Goal: Information Seeking & Learning: Compare options

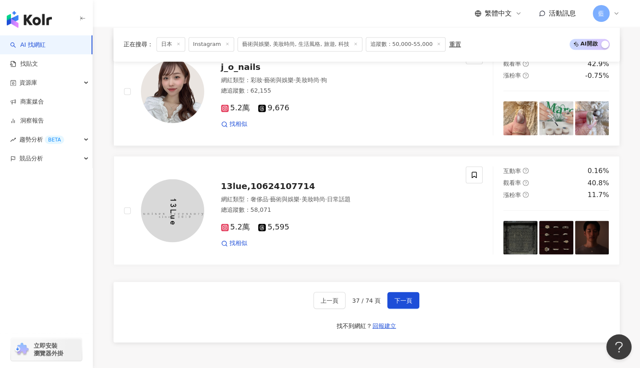
scroll to position [1345, 0]
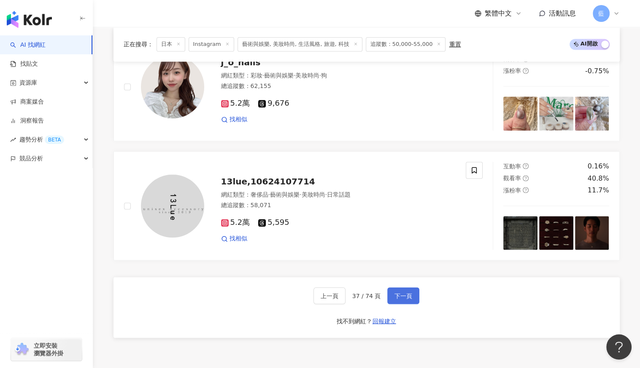
click at [401, 297] on span "下一頁" at bounding box center [403, 296] width 18 height 7
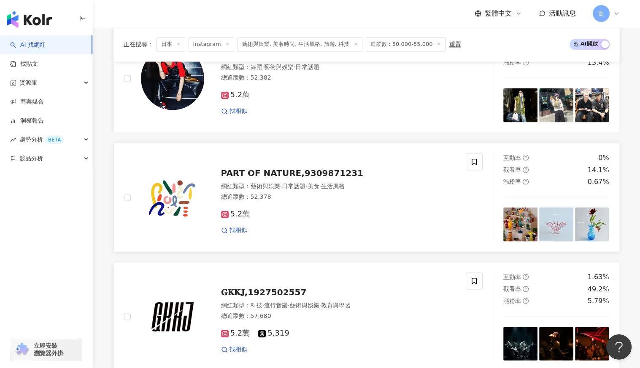
scroll to position [1342, 0]
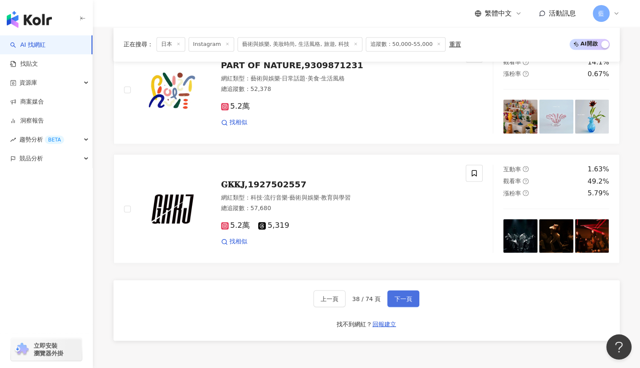
click at [405, 296] on span "下一頁" at bounding box center [403, 299] width 18 height 7
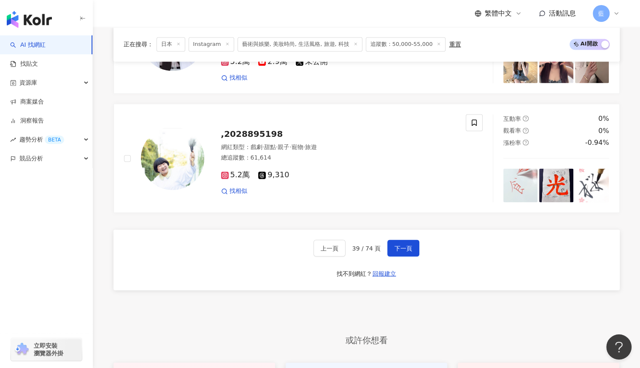
scroll to position [1395, 0]
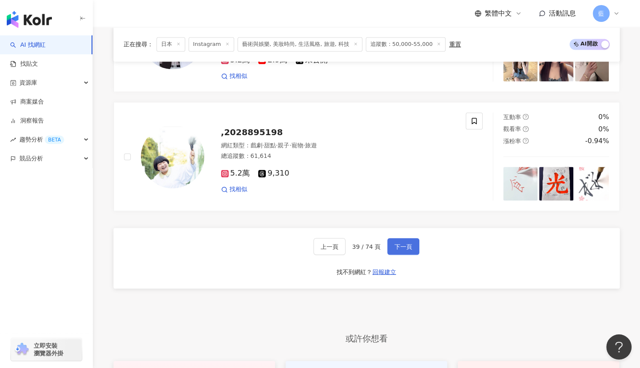
click at [407, 243] on span "下一頁" at bounding box center [403, 246] width 18 height 7
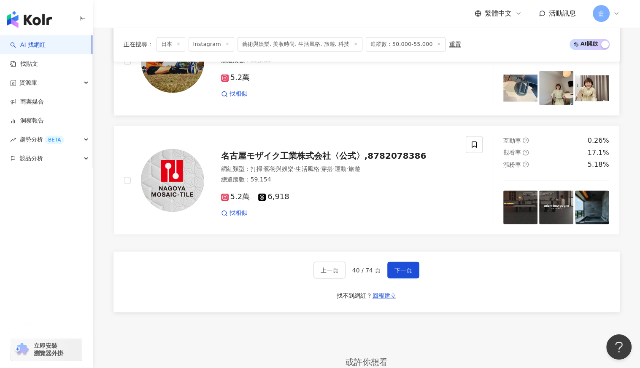
scroll to position [1434, 0]
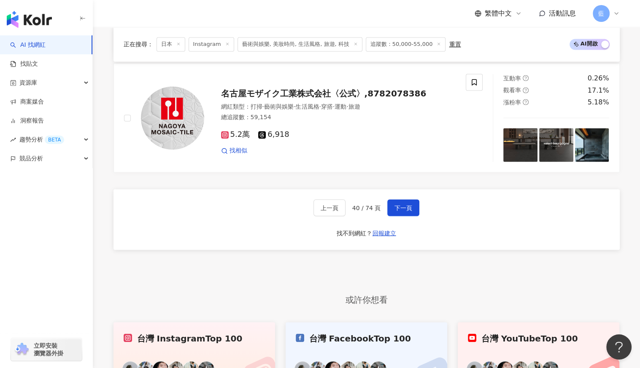
drag, startPoint x: 404, startPoint y: 207, endPoint x: 463, endPoint y: 212, distance: 58.4
click at [404, 207] on span "下一頁" at bounding box center [403, 207] width 18 height 7
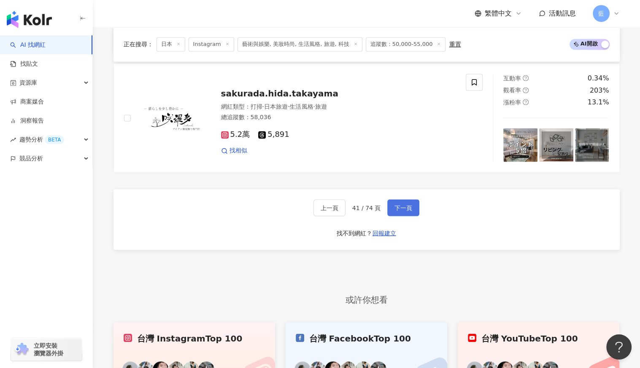
click at [406, 205] on span "下一頁" at bounding box center [403, 207] width 18 height 7
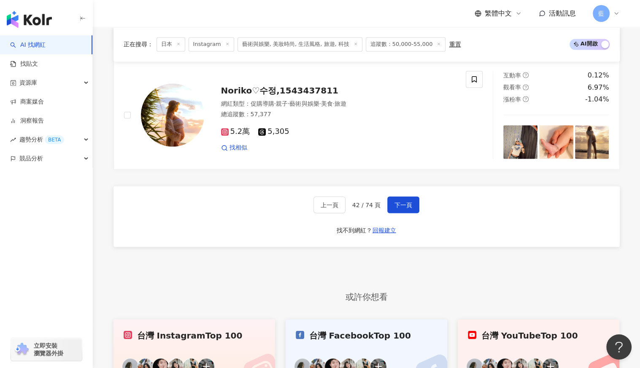
scroll to position [1444, 0]
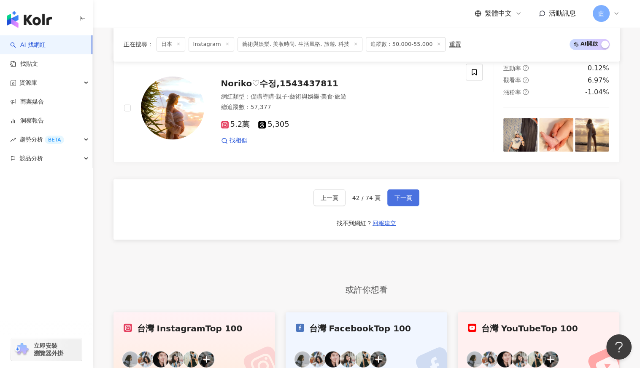
click at [407, 194] on span "下一頁" at bounding box center [403, 197] width 18 height 7
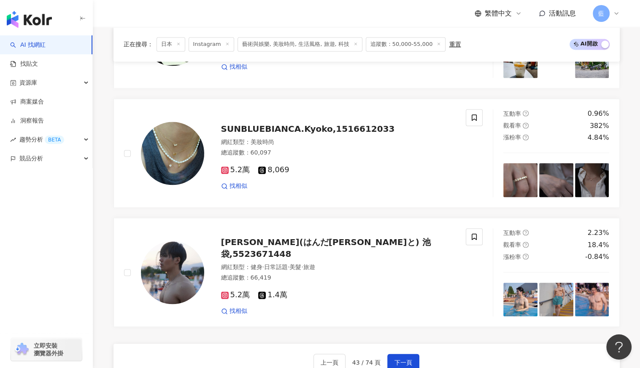
scroll to position [1405, 0]
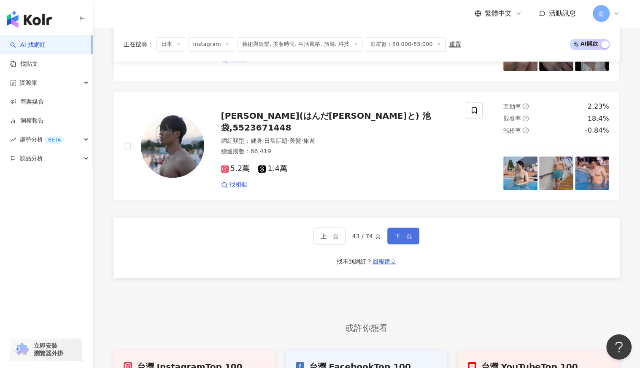
click at [408, 233] on span "下一頁" at bounding box center [403, 236] width 18 height 7
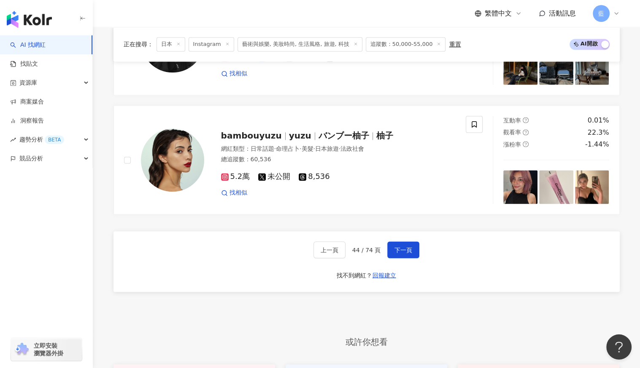
scroll to position [1434, 0]
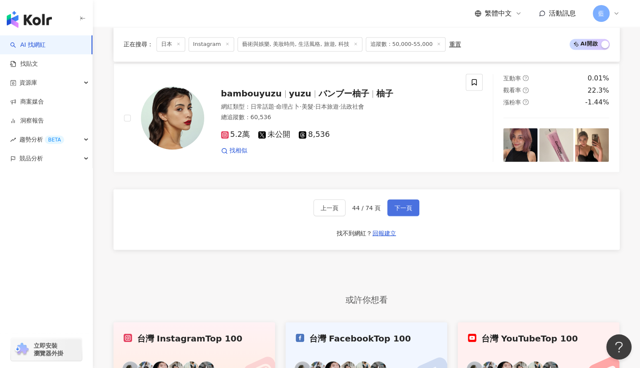
click at [410, 199] on button "下一頁" at bounding box center [403, 207] width 32 height 17
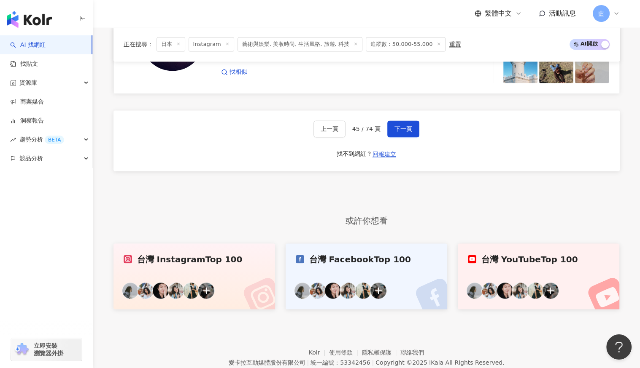
scroll to position [1189, 0]
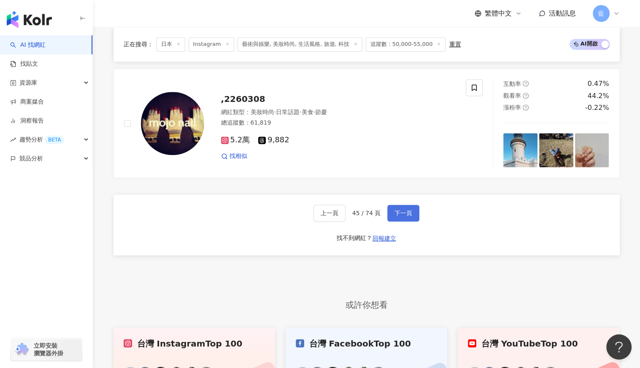
click at [395, 211] on span "下一頁" at bounding box center [403, 213] width 18 height 7
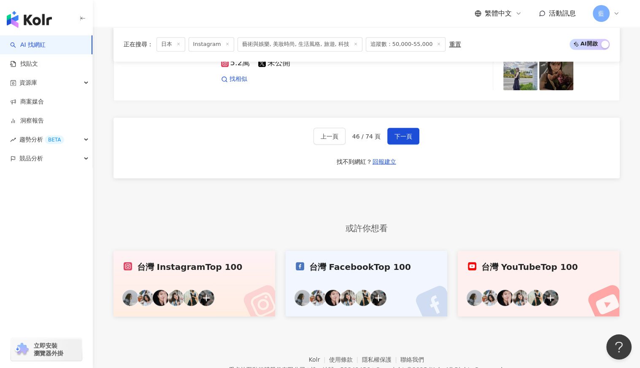
scroll to position [1513, 0]
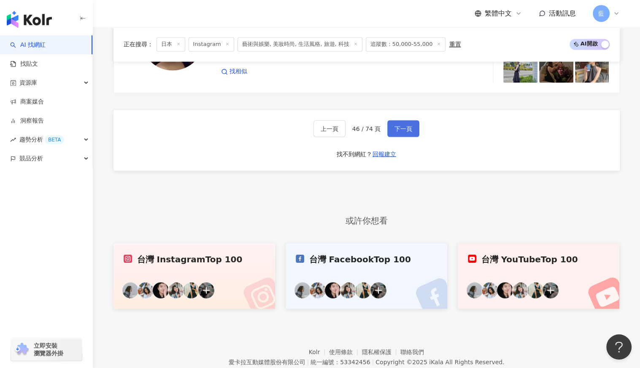
click at [400, 129] on span "下一頁" at bounding box center [403, 128] width 18 height 7
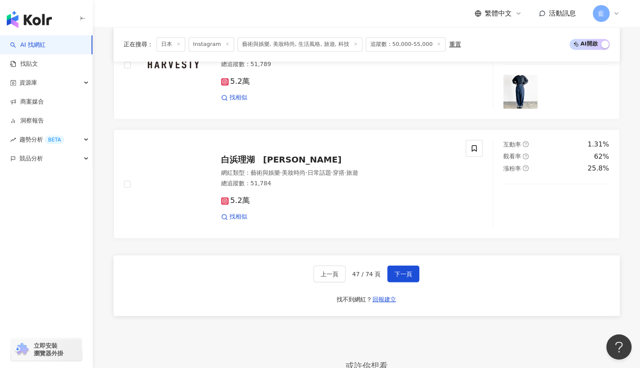
scroll to position [1428, 0]
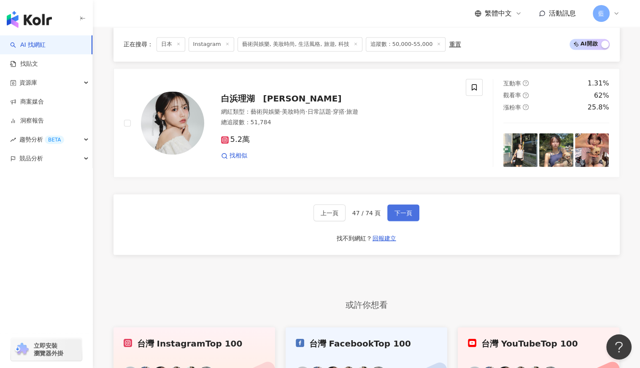
click at [403, 211] on span "下一頁" at bounding box center [403, 213] width 18 height 7
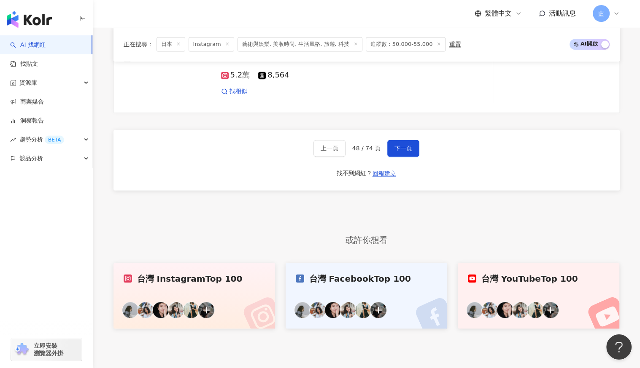
scroll to position [1261, 0]
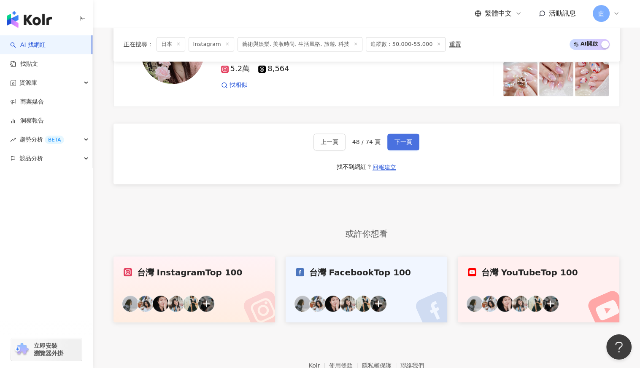
click at [404, 144] on button "下一頁" at bounding box center [403, 142] width 32 height 17
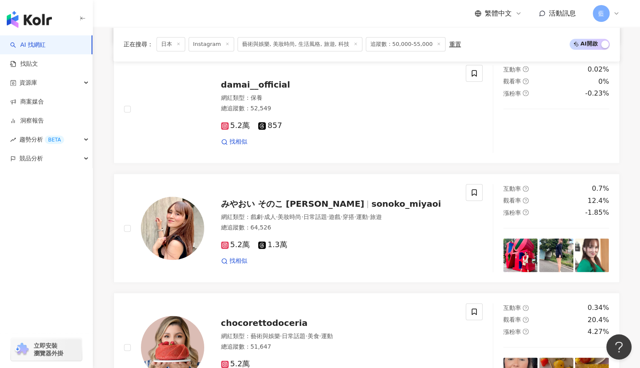
scroll to position [1035, 0]
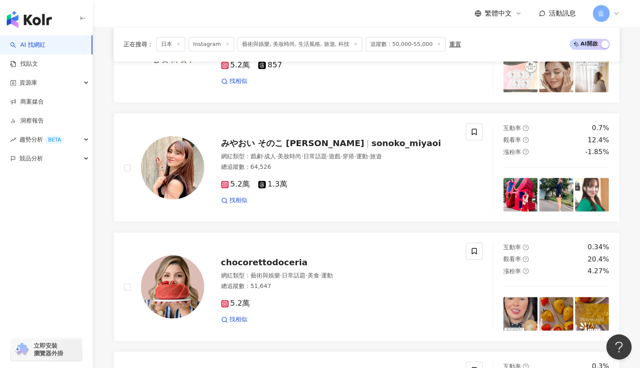
drag, startPoint x: 332, startPoint y: 132, endPoint x: 107, endPoint y: 225, distance: 243.8
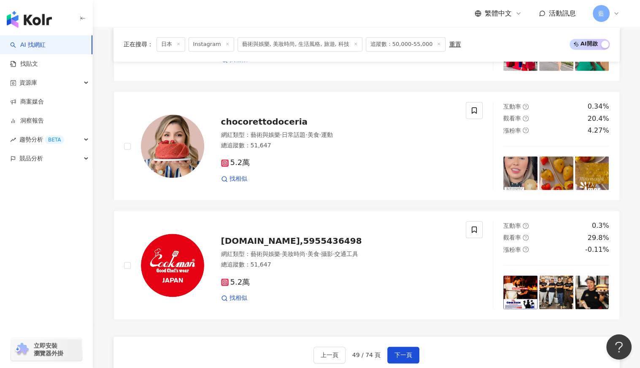
scroll to position [1246, 0]
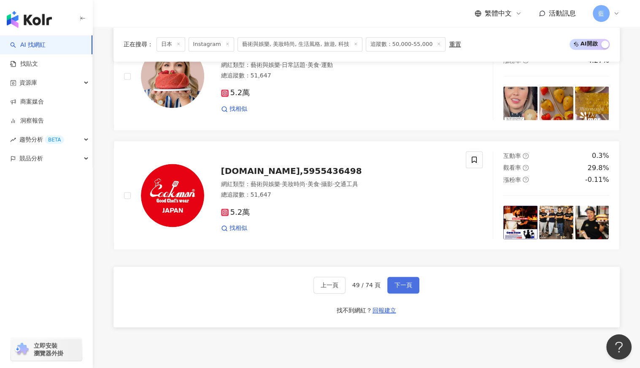
click at [412, 280] on button "下一頁" at bounding box center [403, 285] width 32 height 17
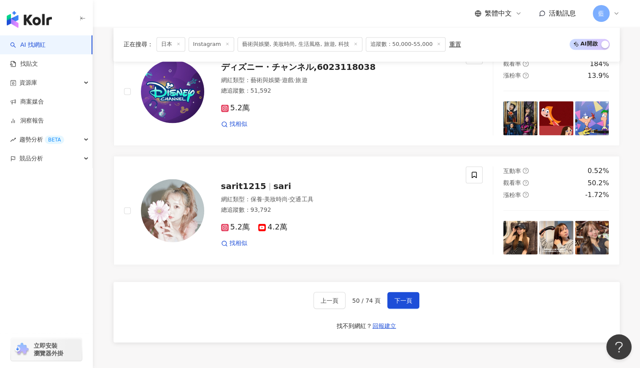
scroll to position [1451, 0]
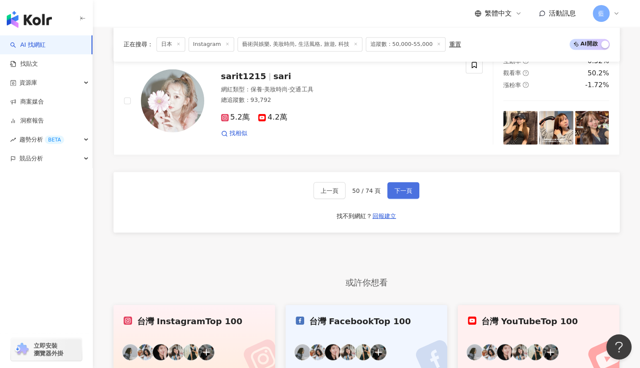
click at [403, 187] on span "下一頁" at bounding box center [403, 190] width 18 height 7
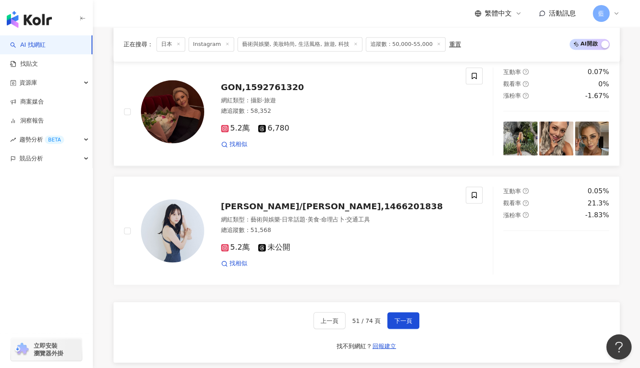
scroll to position [1391, 0]
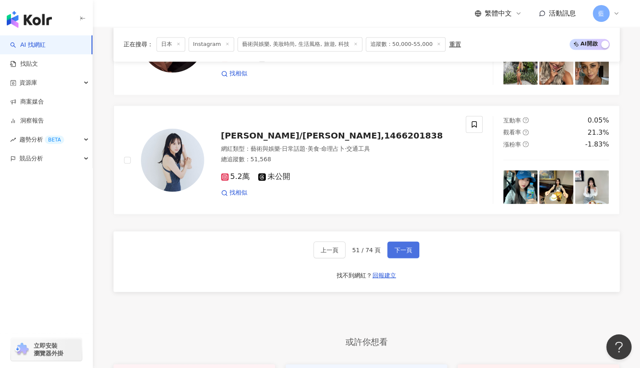
click at [394, 247] on span "下一頁" at bounding box center [403, 250] width 18 height 7
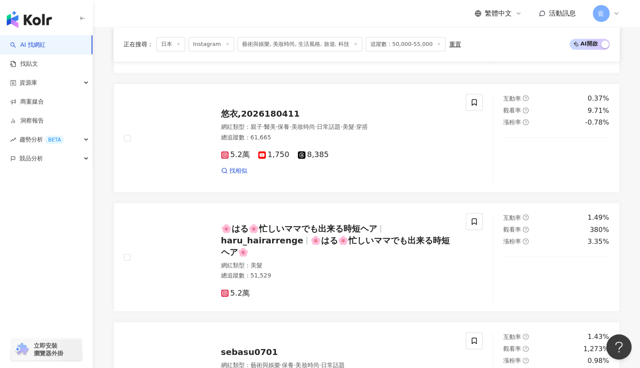
scroll to position [970, 0]
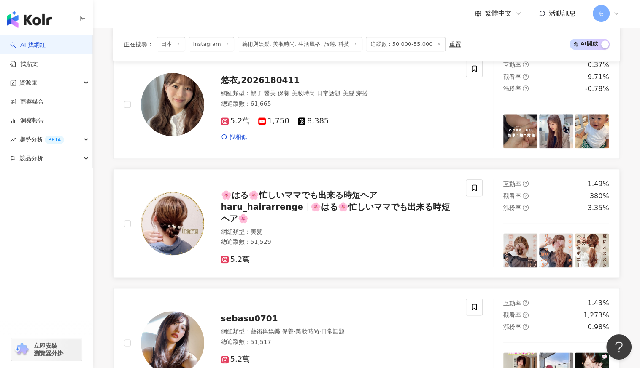
drag, startPoint x: 254, startPoint y: 78, endPoint x: 130, endPoint y: 226, distance: 192.5
click at [130, 226] on div at bounding box center [164, 224] width 80 height 88
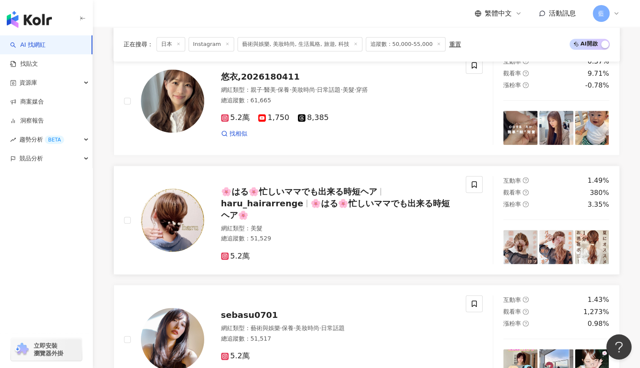
scroll to position [1265, 0]
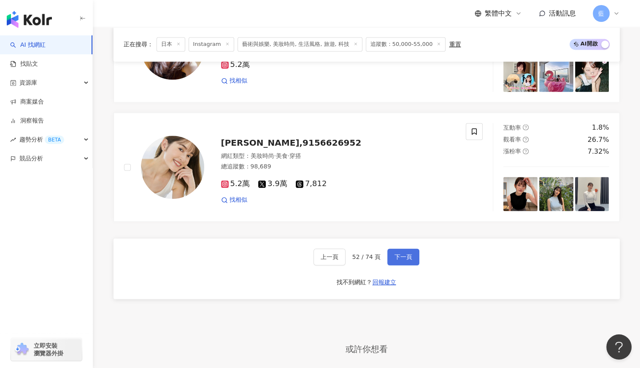
click at [398, 254] on span "下一頁" at bounding box center [403, 257] width 18 height 7
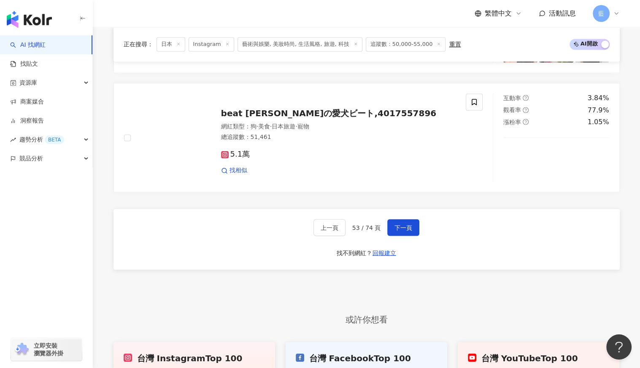
scroll to position [1476, 0]
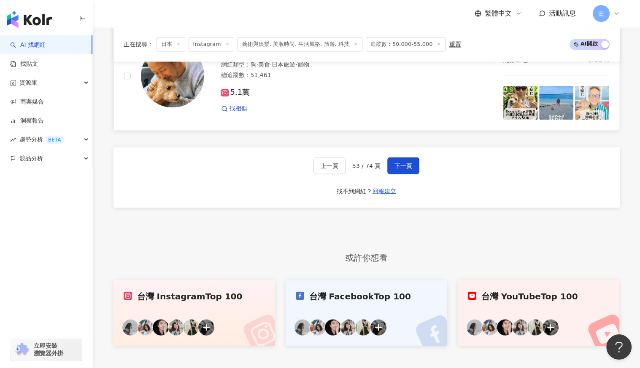
drag, startPoint x: 402, startPoint y: 163, endPoint x: 382, endPoint y: 97, distance: 68.3
click at [402, 163] on span "下一頁" at bounding box center [403, 165] width 18 height 7
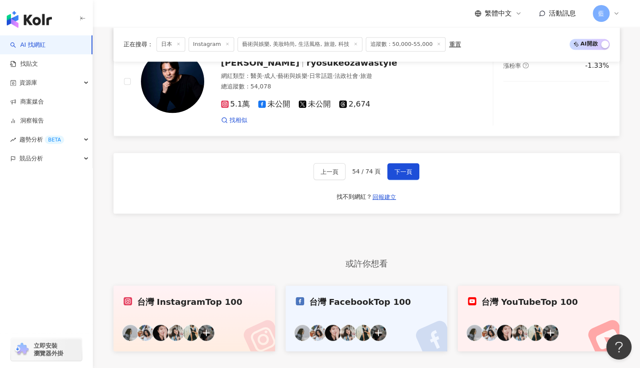
scroll to position [1544, 0]
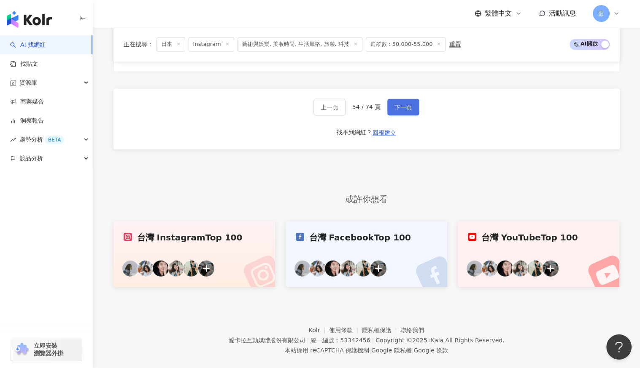
click at [403, 104] on span "下一頁" at bounding box center [403, 107] width 18 height 7
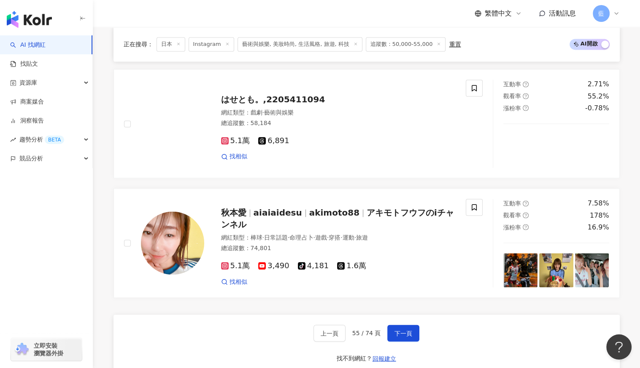
scroll to position [1339, 0]
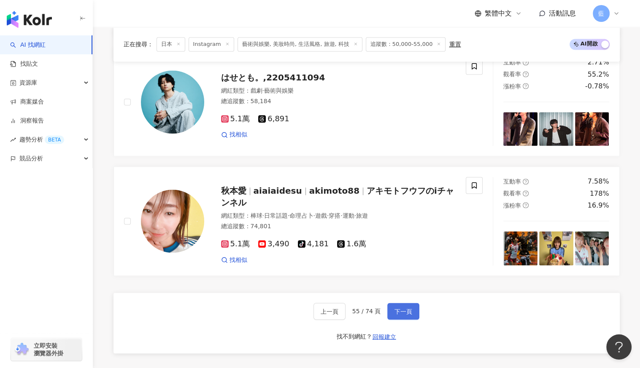
click at [407, 308] on span "下一頁" at bounding box center [403, 311] width 18 height 7
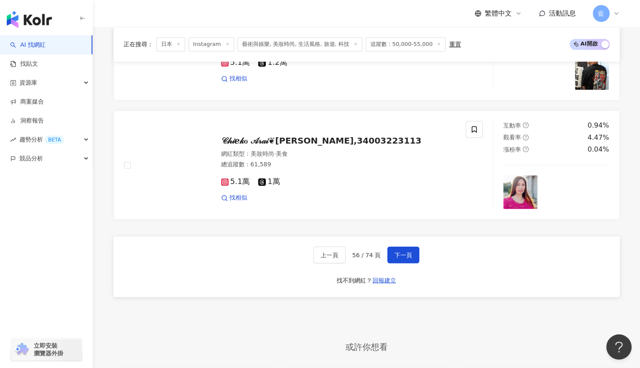
scroll to position [1390, 0]
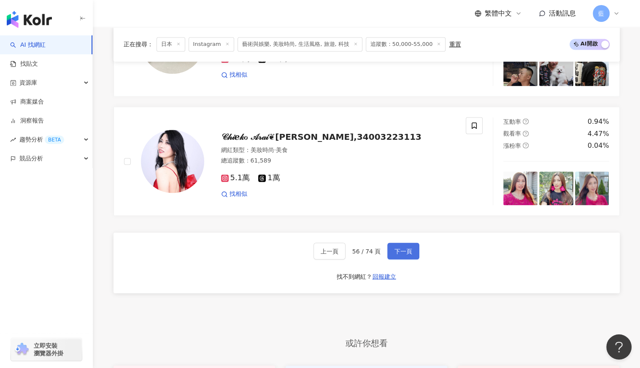
click at [401, 251] on span "下一頁" at bounding box center [403, 251] width 18 height 7
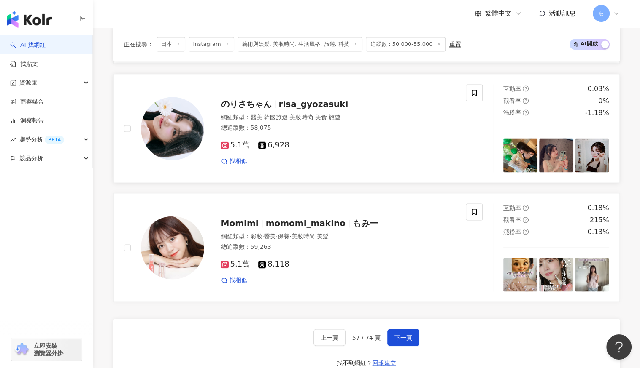
scroll to position [1400, 0]
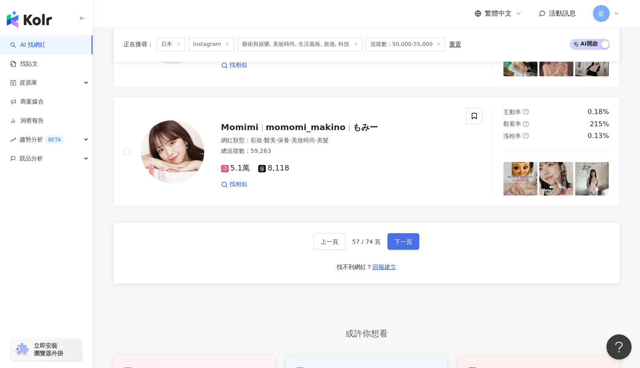
click at [401, 238] on span "下一頁" at bounding box center [403, 241] width 18 height 7
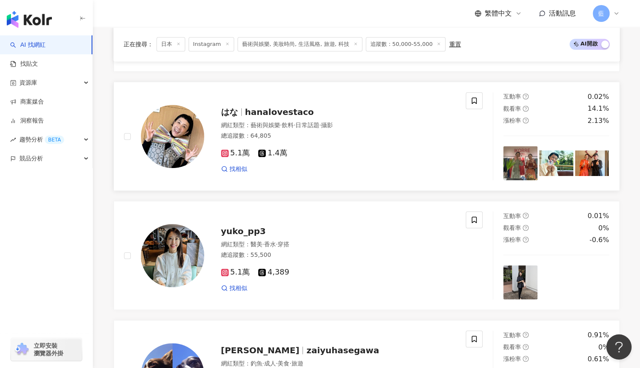
scroll to position [0, 0]
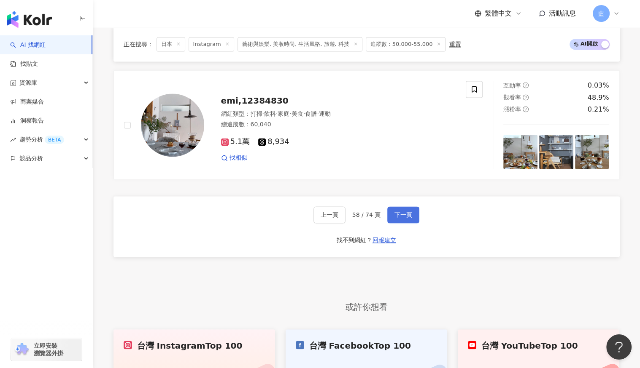
click at [394, 214] on span "下一頁" at bounding box center [403, 215] width 18 height 7
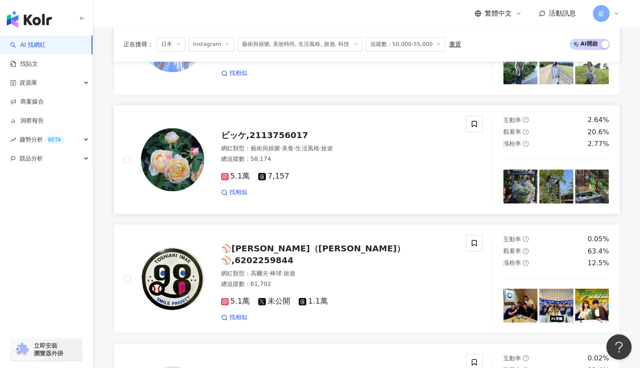
scroll to position [1322, 0]
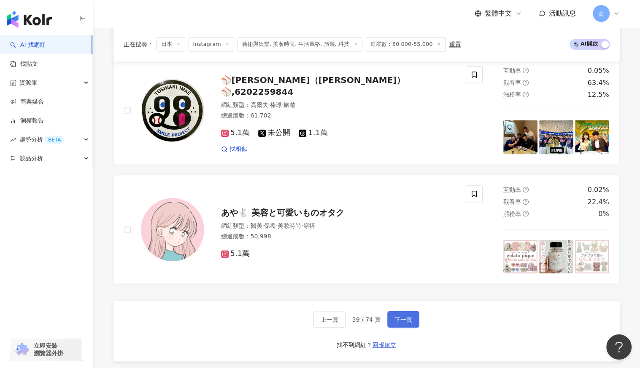
click at [397, 316] on span "下一頁" at bounding box center [403, 319] width 18 height 7
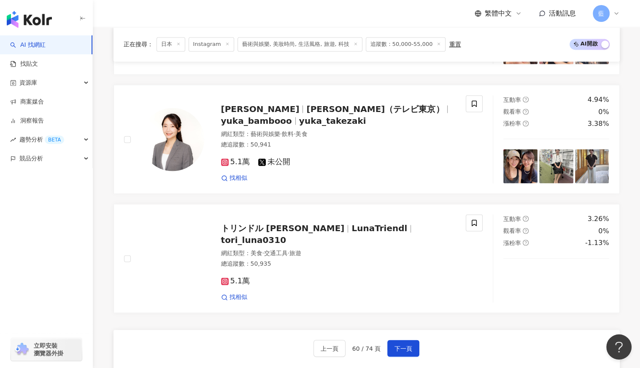
scroll to position [1364, 0]
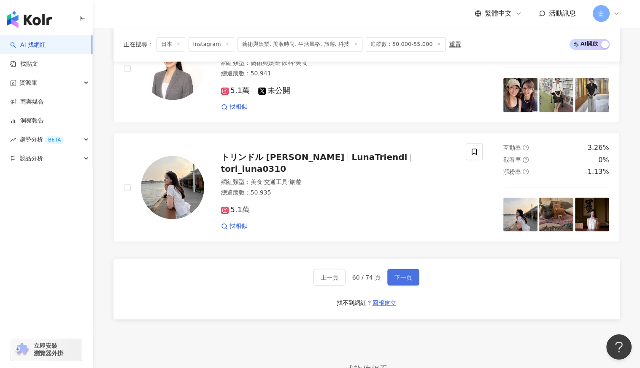
click at [403, 274] on span "下一頁" at bounding box center [403, 277] width 18 height 7
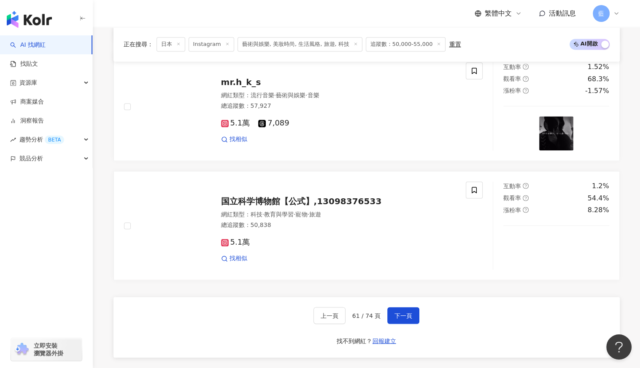
scroll to position [1391, 0]
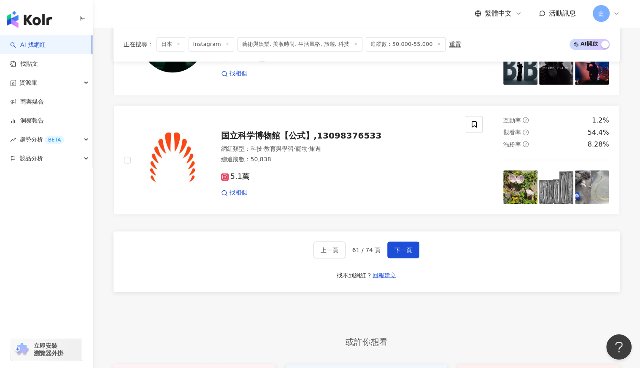
drag, startPoint x: 400, startPoint y: 252, endPoint x: 245, endPoint y: 43, distance: 260.1
click at [400, 252] on button "下一頁" at bounding box center [403, 250] width 32 height 17
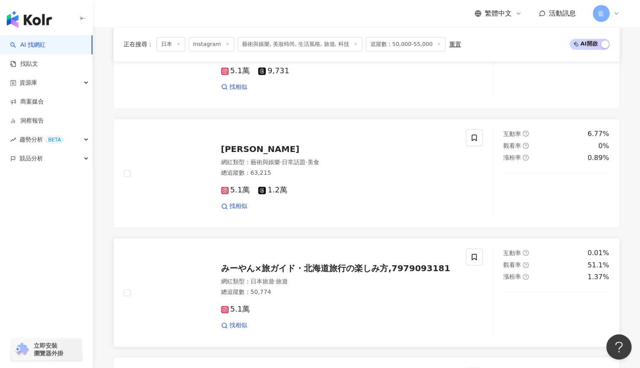
scroll to position [1230, 0]
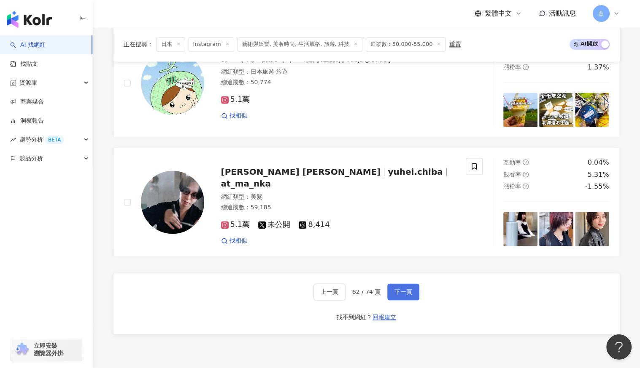
click at [402, 290] on span "下一頁" at bounding box center [403, 292] width 18 height 7
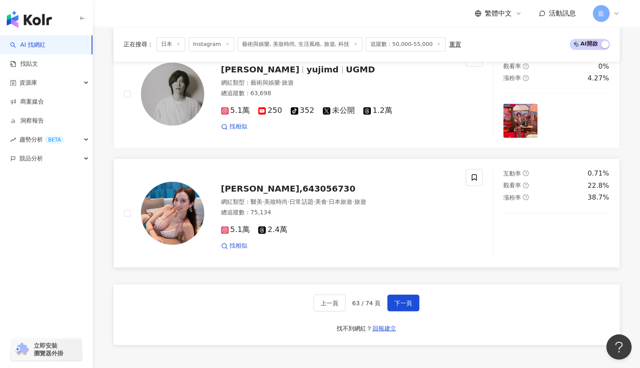
scroll to position [1349, 0]
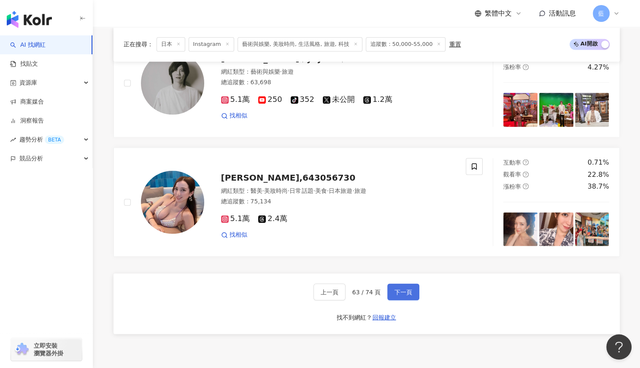
click at [414, 289] on button "下一頁" at bounding box center [403, 292] width 32 height 17
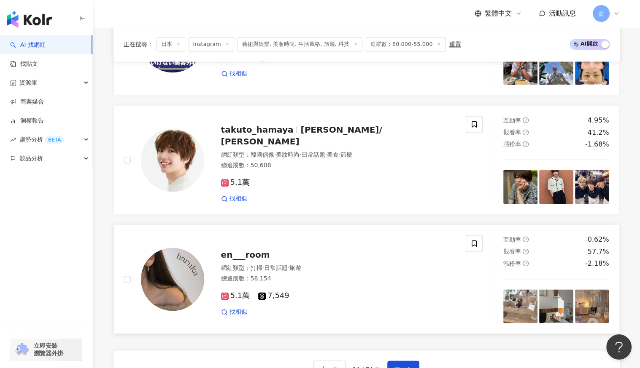
scroll to position [1391, 0]
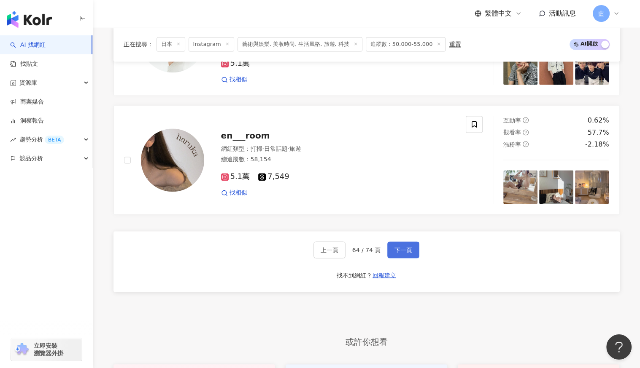
click at [401, 255] on button "下一頁" at bounding box center [403, 250] width 32 height 17
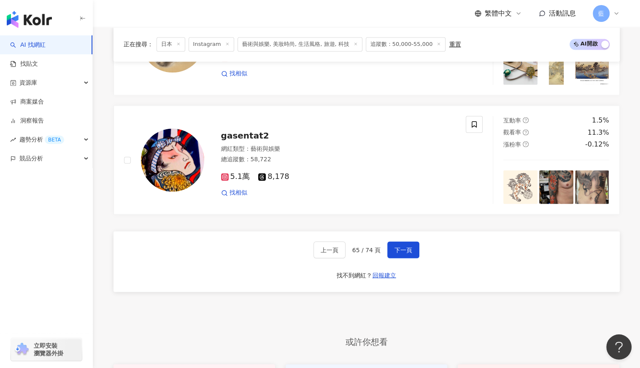
click at [562, 262] on div "上一頁 65 / 74 頁 下一頁 找不到網紅？ 回報建立" at bounding box center [366, 261] width 506 height 61
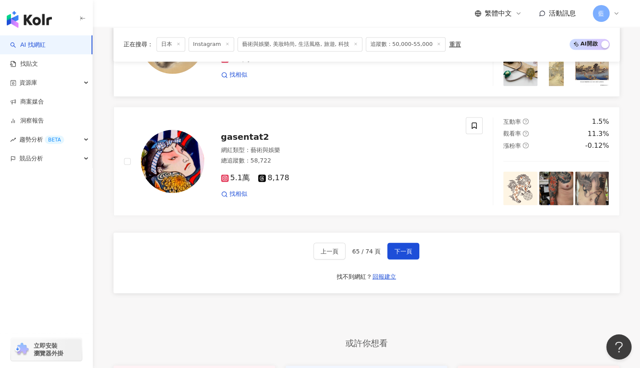
scroll to position [1476, 0]
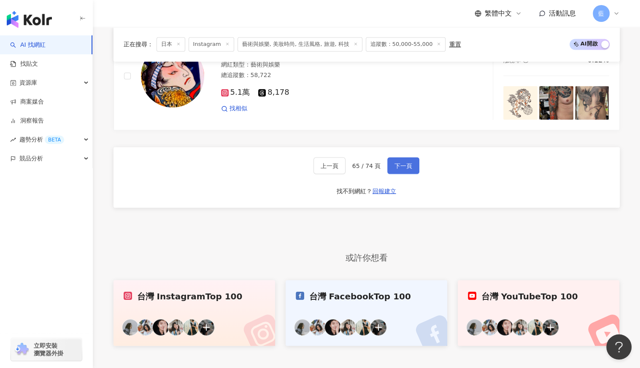
click at [397, 166] on span "下一頁" at bounding box center [403, 165] width 18 height 7
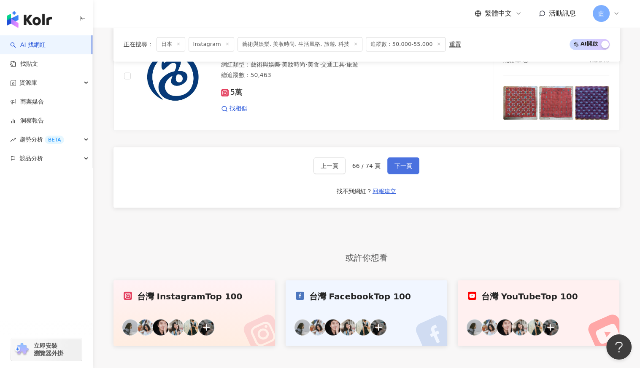
click at [401, 164] on span "下一頁" at bounding box center [403, 165] width 18 height 7
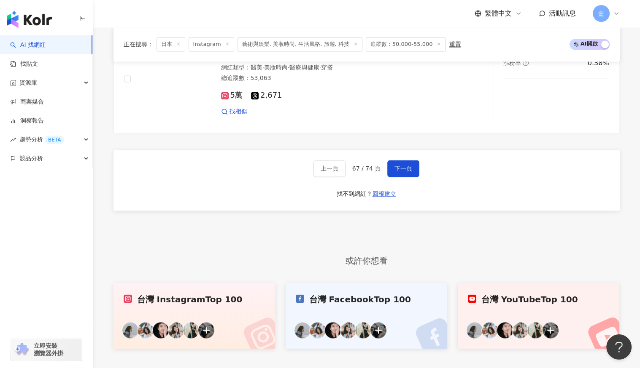
scroll to position [1407, 0]
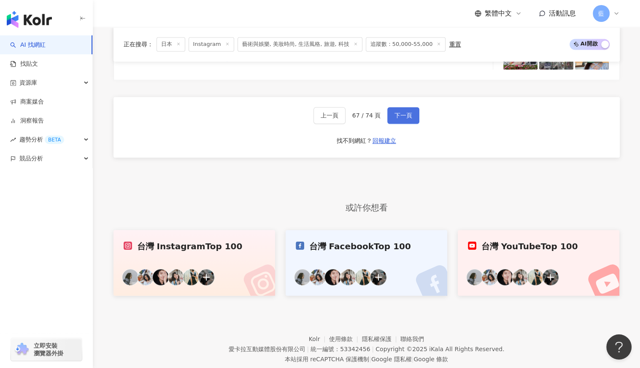
click at [406, 112] on span "下一頁" at bounding box center [403, 115] width 18 height 7
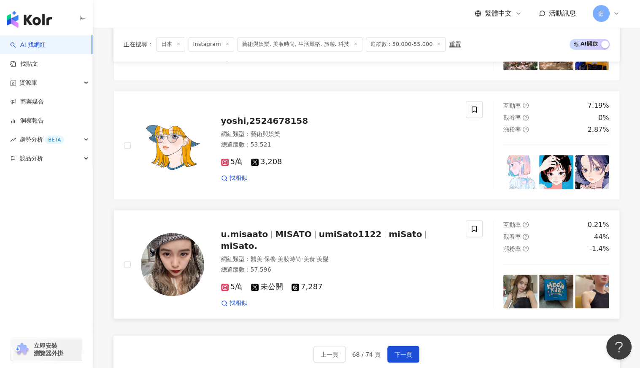
scroll to position [1413, 0]
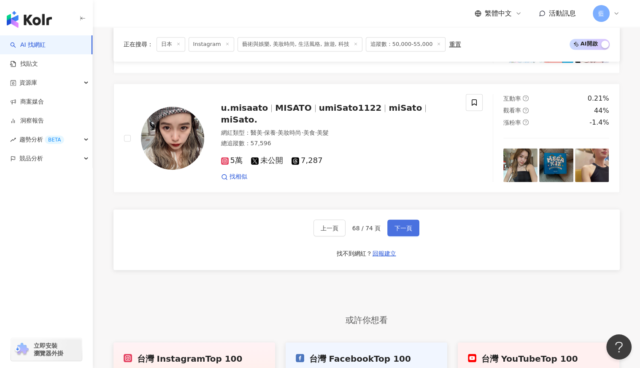
click at [400, 227] on span "下一頁" at bounding box center [403, 228] width 18 height 7
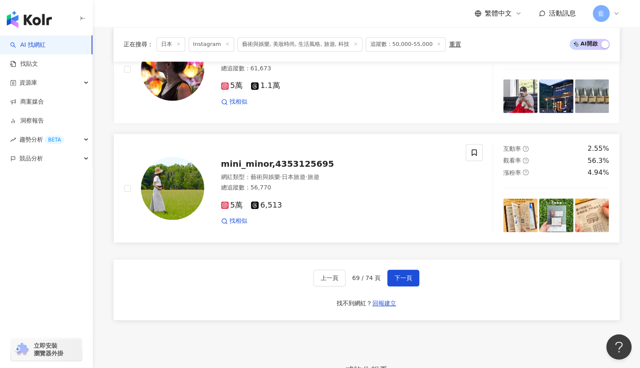
scroll to position [1307, 0]
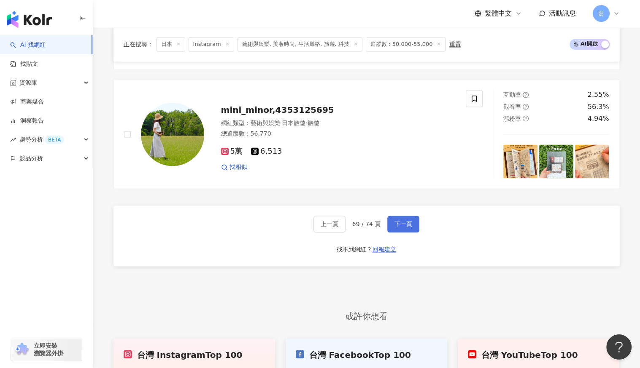
click at [411, 216] on button "下一頁" at bounding box center [403, 224] width 32 height 17
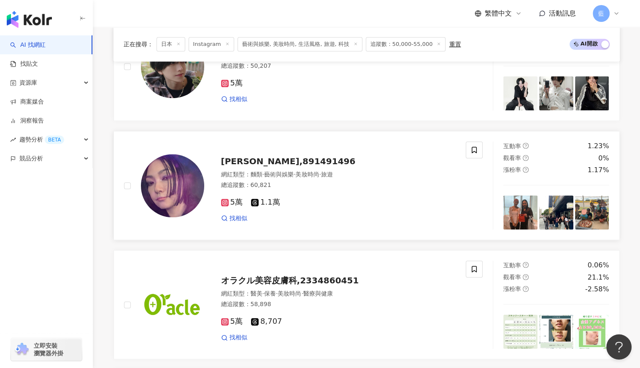
scroll to position [882, 0]
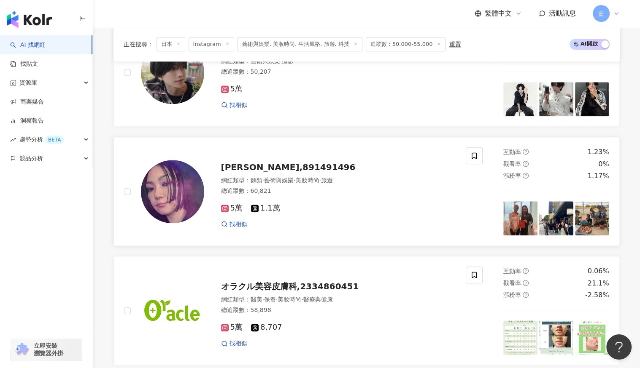
drag, startPoint x: 271, startPoint y: 159, endPoint x: 259, endPoint y: 167, distance: 14.2
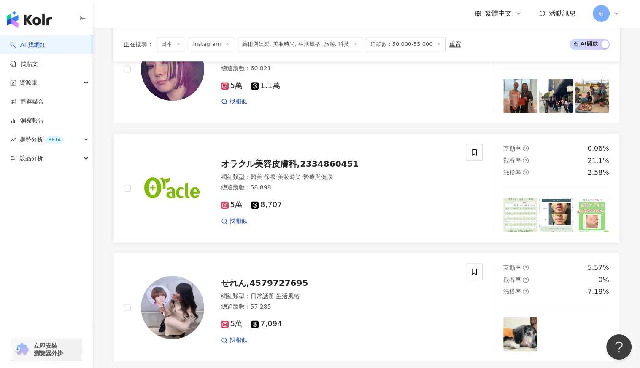
scroll to position [1135, 0]
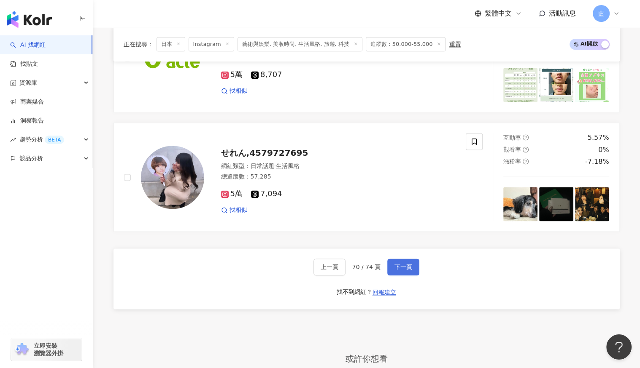
click at [404, 264] on span "下一頁" at bounding box center [403, 267] width 18 height 7
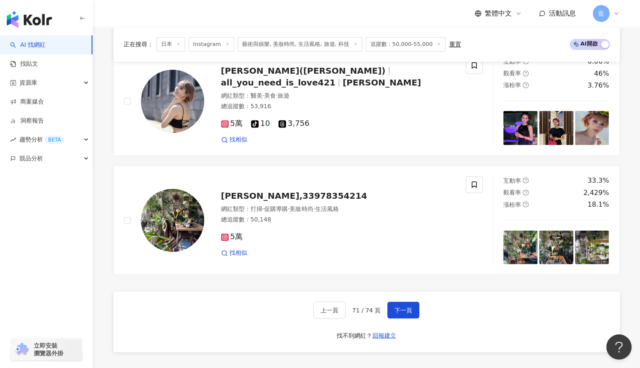
scroll to position [1396, 0]
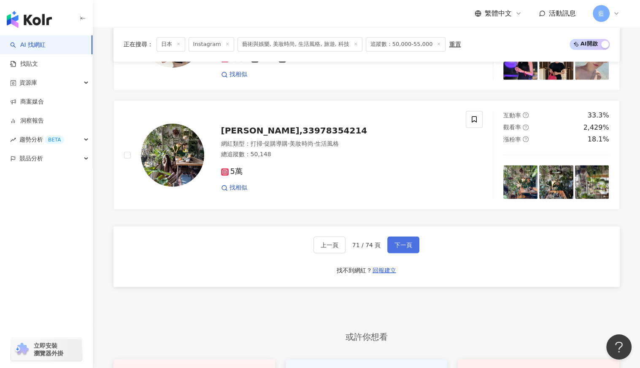
click at [403, 243] on span "下一頁" at bounding box center [403, 245] width 18 height 7
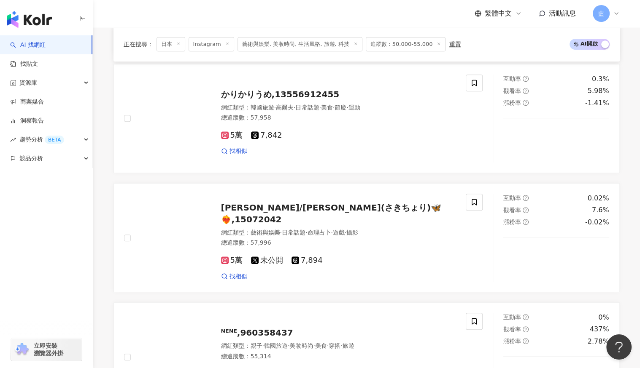
scroll to position [1278, 0]
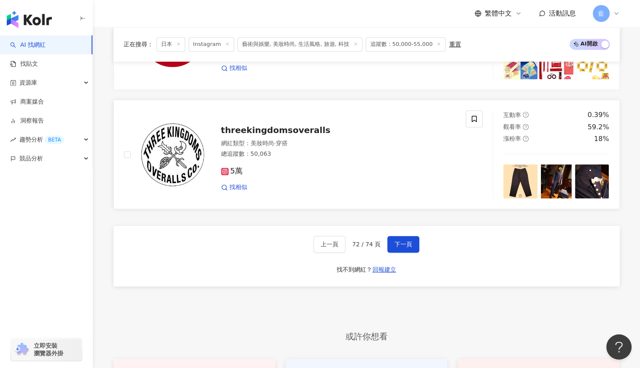
click at [303, 185] on div "找相似" at bounding box center [338, 187] width 235 height 8
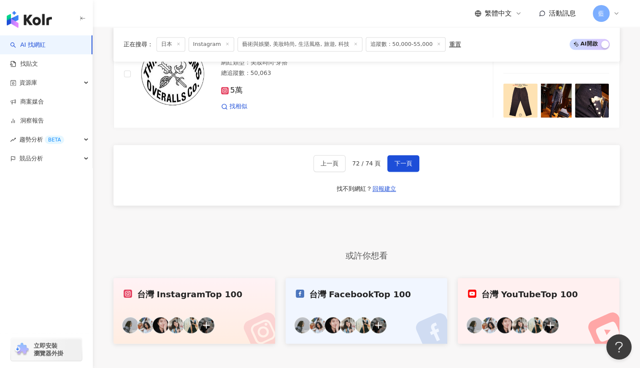
scroll to position [1425, 0]
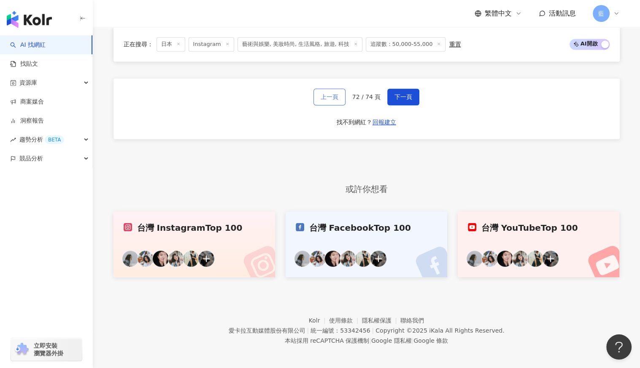
click at [322, 100] on button "上一頁" at bounding box center [329, 97] width 32 height 17
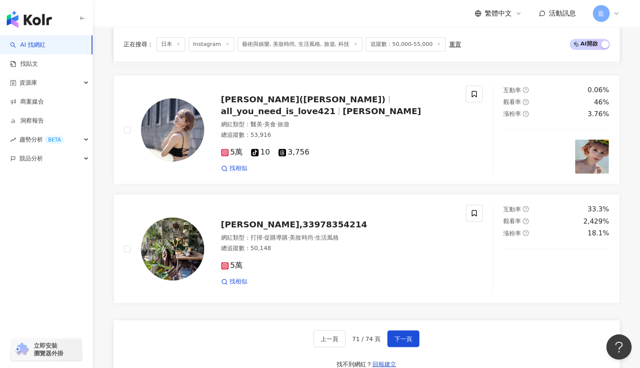
scroll to position [1417, 0]
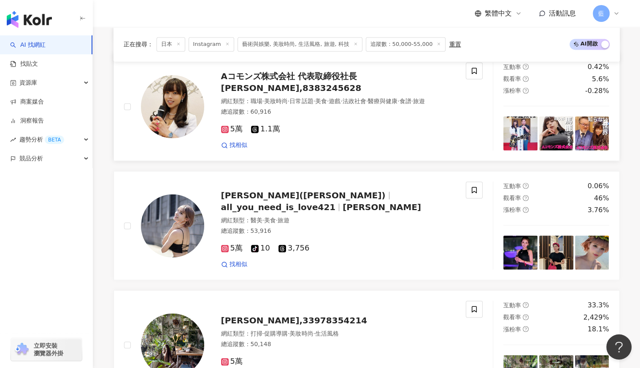
scroll to position [1333, 0]
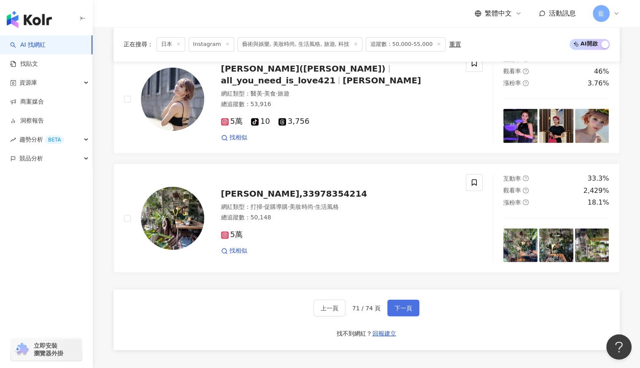
click at [395, 305] on span "下一頁" at bounding box center [403, 308] width 18 height 7
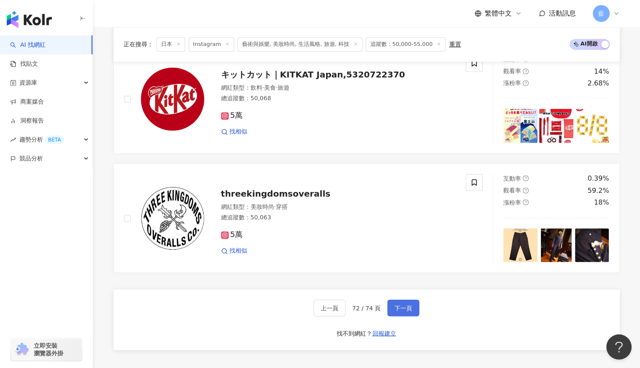
click at [401, 305] on span "下一頁" at bounding box center [403, 308] width 18 height 7
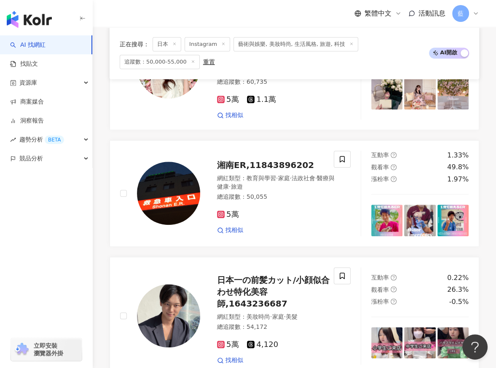
scroll to position [1385, 0]
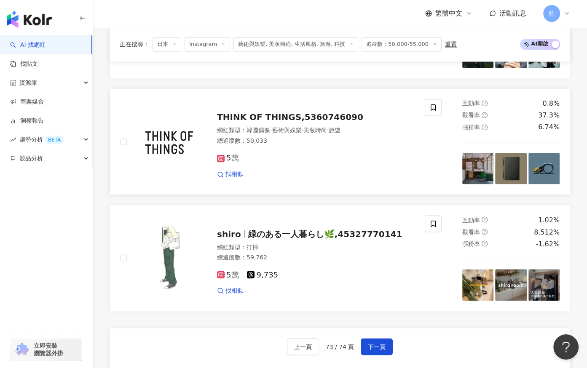
scroll to position [1307, 0]
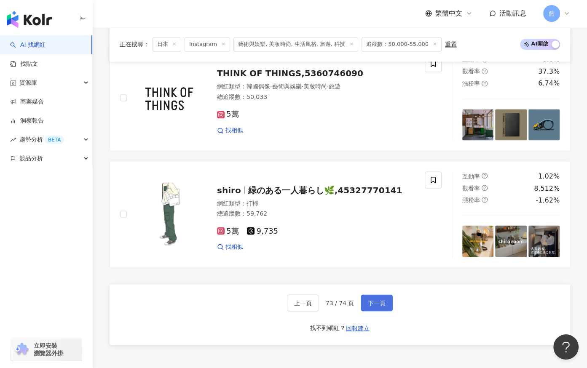
click at [375, 300] on span "下一頁" at bounding box center [377, 303] width 18 height 7
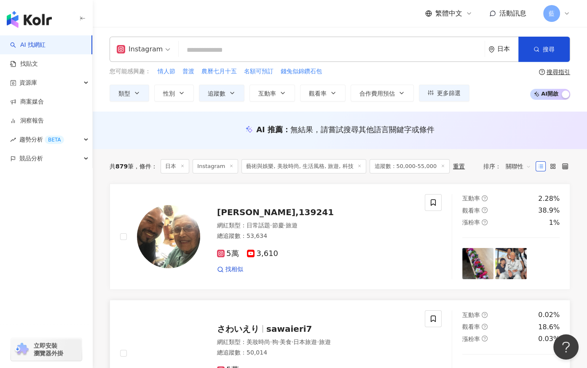
scroll to position [0, 0]
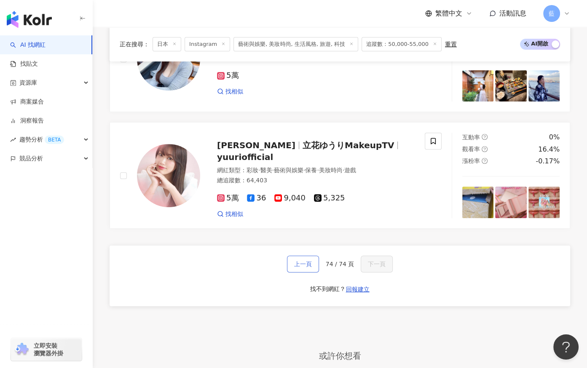
click at [310, 263] on span "上一頁" at bounding box center [303, 264] width 18 height 7
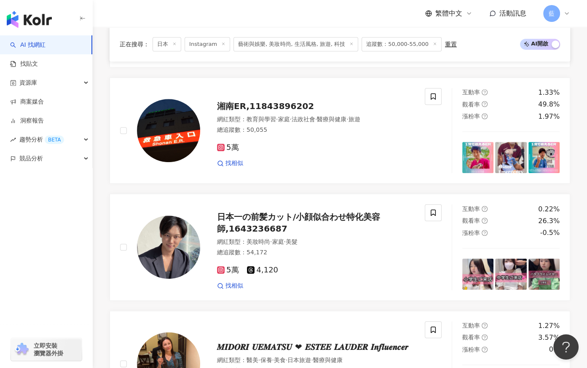
scroll to position [1342, 0]
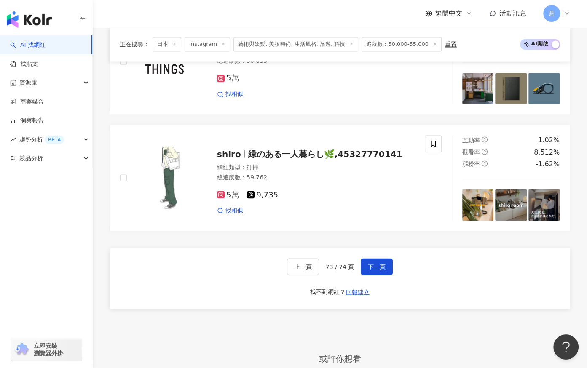
scroll to position [1427, 0]
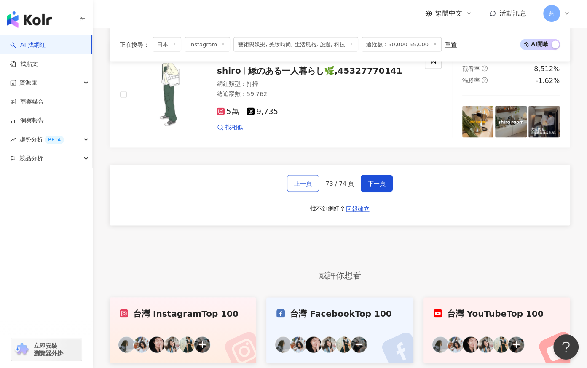
click at [308, 180] on span "上一頁" at bounding box center [303, 183] width 18 height 7
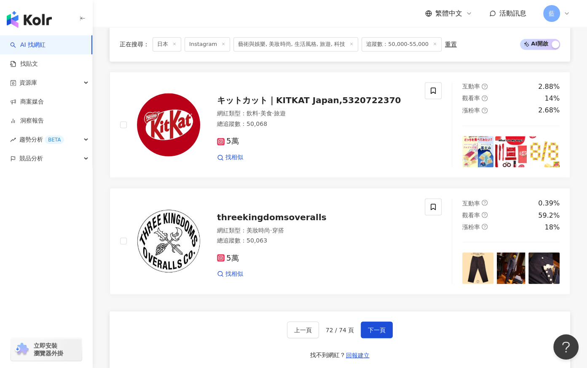
scroll to position [1385, 0]
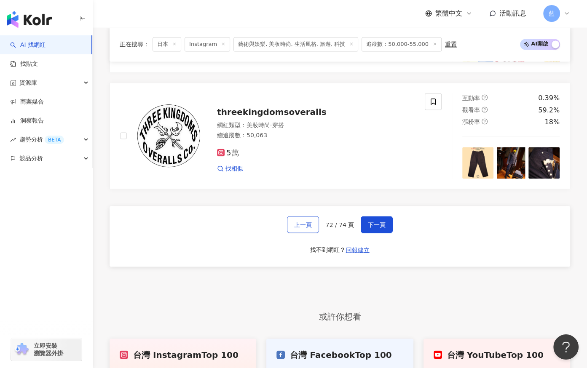
click at [298, 221] on span "上一頁" at bounding box center [303, 224] width 18 height 7
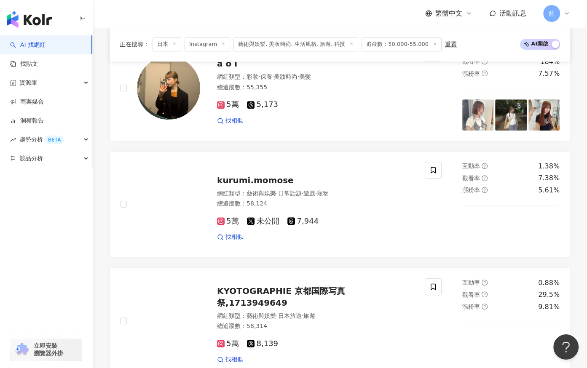
scroll to position [1393, 0]
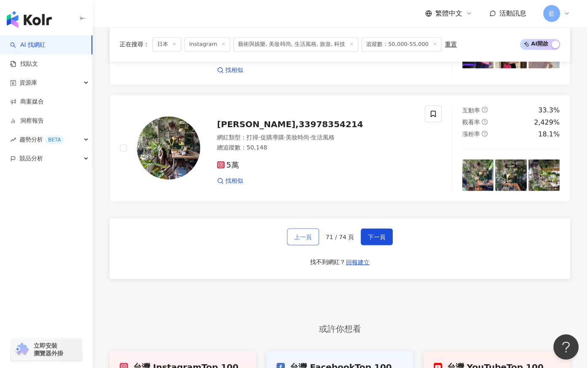
click at [299, 234] on span "上一頁" at bounding box center [303, 237] width 18 height 7
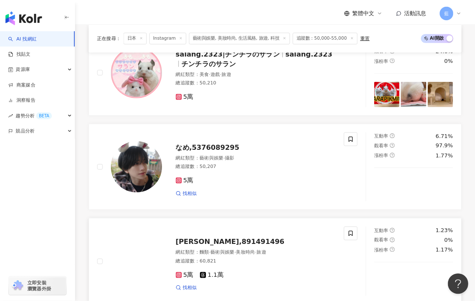
scroll to position [963, 0]
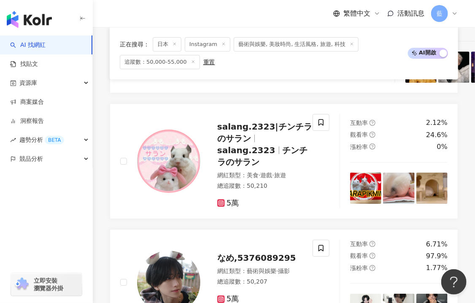
click at [471, 109] on div "正在搜尋 ： 日本 Instagram 藝術與娛樂, 美妝時尚, 生活風格, 旅遊, 科技 追蹤數：50,000-55,000 重置 AI 開啟 AI 關閉 …" at bounding box center [284, 65] width 382 height 1713
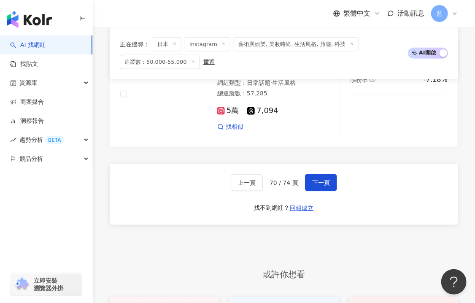
scroll to position [1511, 0]
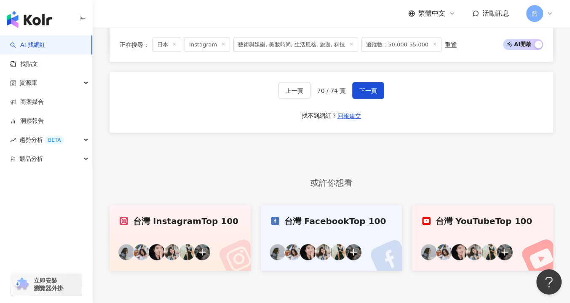
scroll to position [1450, 0]
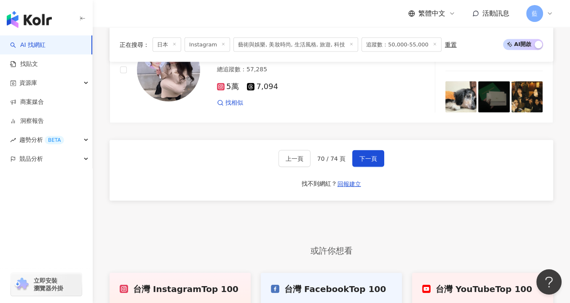
click at [383, 156] on div "上一頁 70 / 74 頁 下一頁 找不到網紅？ 回報建立" at bounding box center [332, 170] width 444 height 61
click at [364, 155] on span "下一頁" at bounding box center [369, 158] width 18 height 7
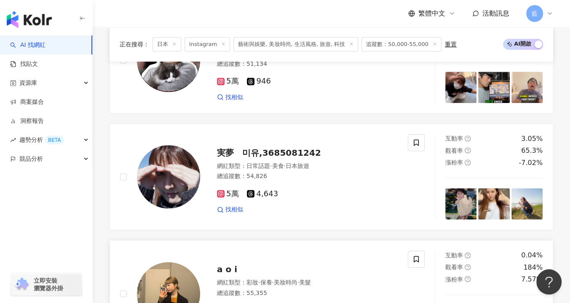
scroll to position [194, 0]
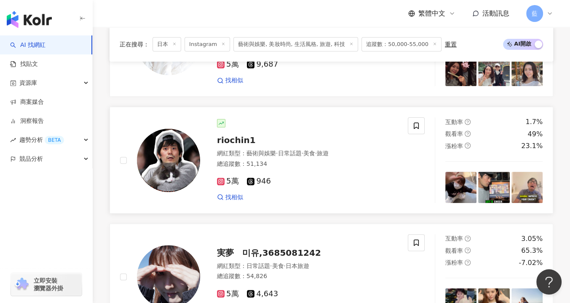
click at [241, 140] on span "riochin1" at bounding box center [236, 140] width 39 height 10
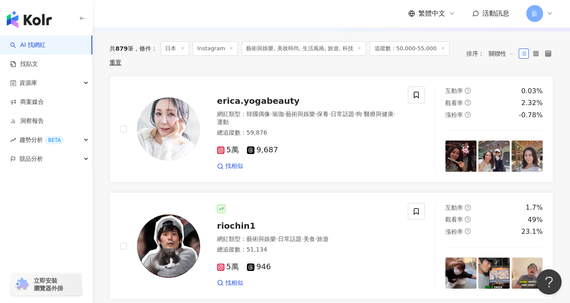
scroll to position [25, 0]
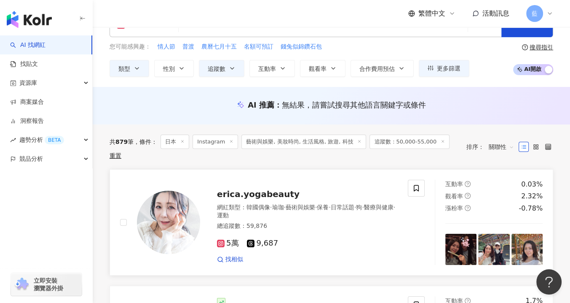
click at [266, 189] on span "erica.yogabeauty" at bounding box center [258, 194] width 83 height 10
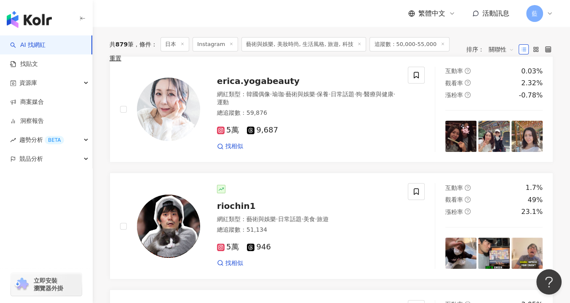
scroll to position [278, 0]
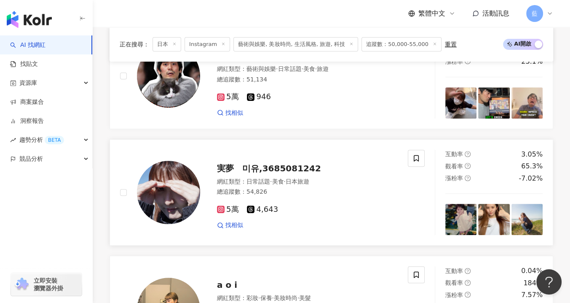
click at [268, 166] on span "実夢　미유,3685081242" at bounding box center [269, 168] width 104 height 10
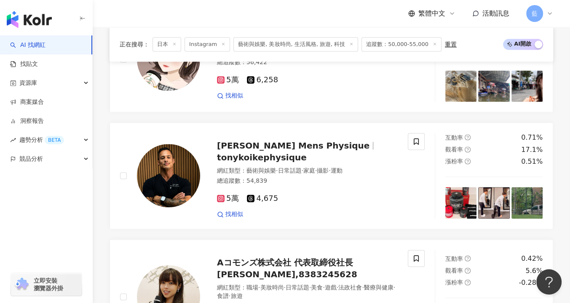
scroll to position [953, 0]
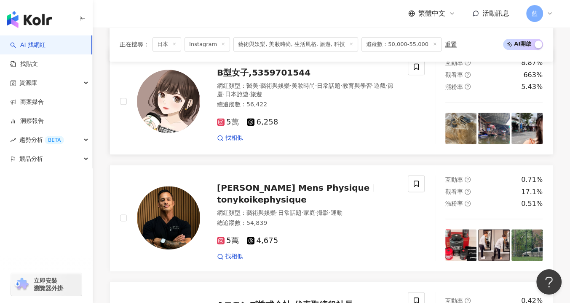
click at [253, 69] on span "B型女子,5359701544" at bounding box center [264, 72] width 94 height 10
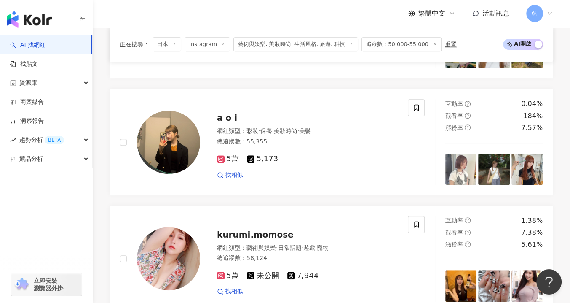
scroll to position [363, 0]
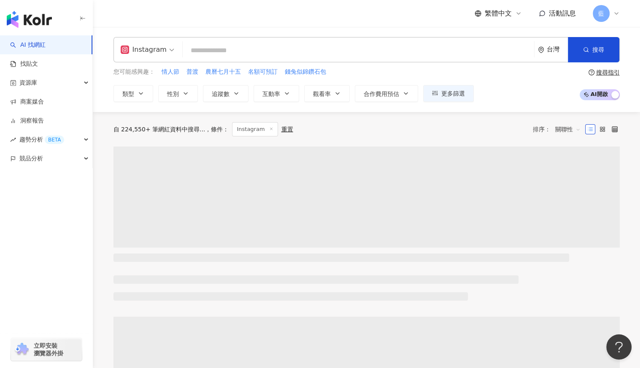
click at [557, 51] on div "台灣" at bounding box center [556, 49] width 21 height 7
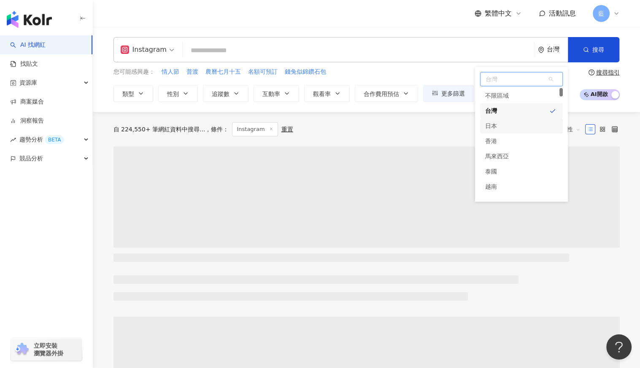
click at [508, 123] on div "日本" at bounding box center [521, 125] width 83 height 15
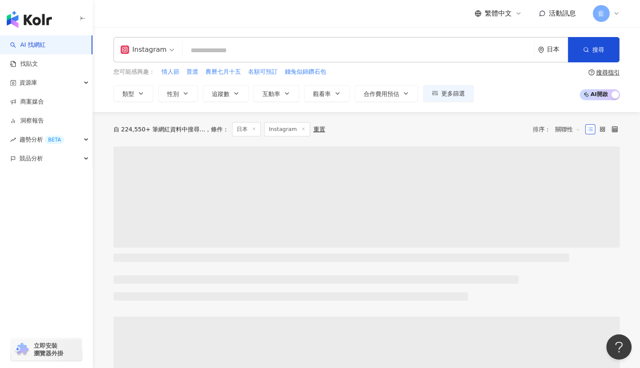
click at [239, 53] on input "search" at bounding box center [358, 51] width 344 height 16
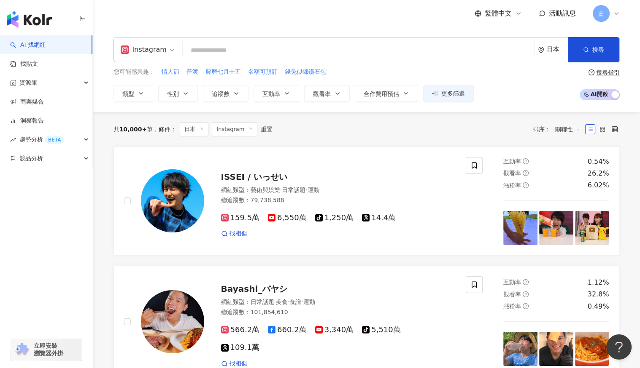
paste input "*********"
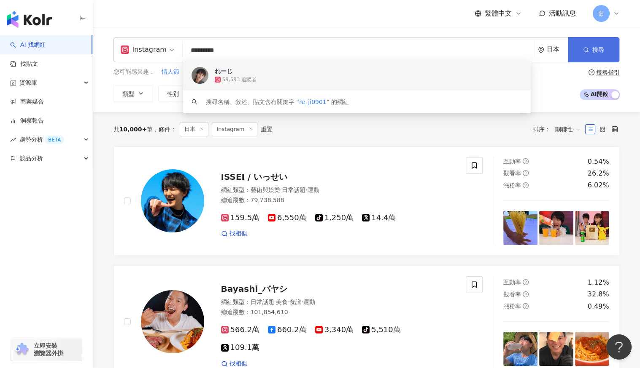
type input "*********"
click at [593, 46] on span "搜尋" at bounding box center [598, 49] width 12 height 7
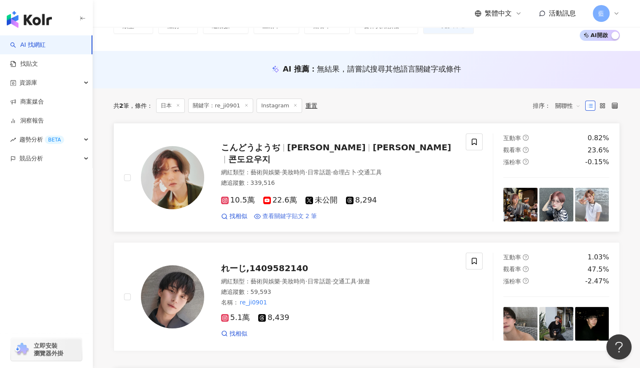
scroll to position [126, 0]
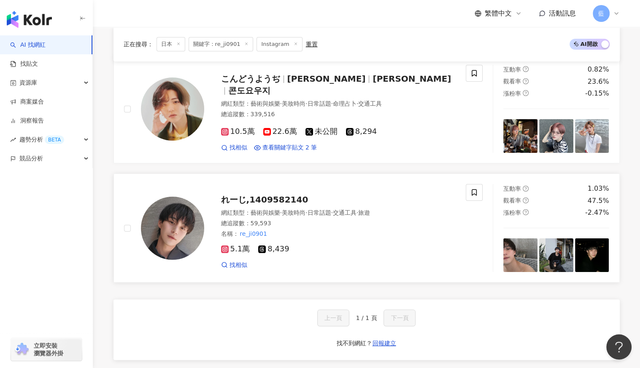
click at [268, 198] on span "れーじ,1409582140" at bounding box center [264, 200] width 87 height 10
click at [100, 190] on div "正在搜尋 ： 日本 關鍵字：re_ji0901 Instagram 重置 AI 開啟 AI 關閉 こんどうようぢ Kondo Yohdi 近藤耀司 콘도요우지…" at bounding box center [367, 312] width 540 height 584
click at [252, 202] on span "れーじ,1409582140" at bounding box center [264, 200] width 87 height 10
click at [271, 84] on span "こんどうようぢ" at bounding box center [250, 79] width 59 height 10
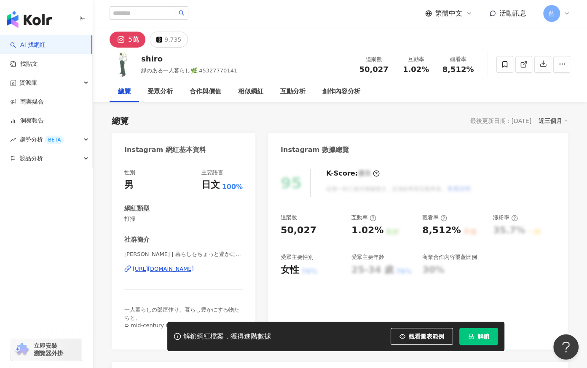
click at [194, 269] on div "https://www.instagram.com/_shiro_muji_/" at bounding box center [163, 270] width 61 height 8
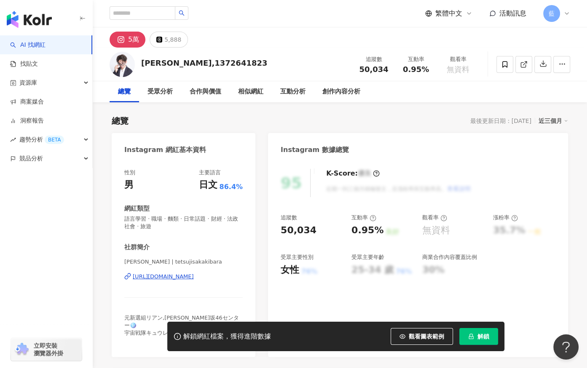
click at [194, 275] on div "[URL][DOMAIN_NAME]" at bounding box center [163, 277] width 61 height 8
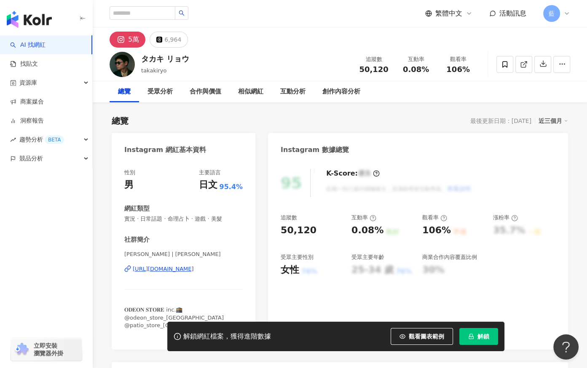
click at [194, 272] on div "[URL][DOMAIN_NAME]" at bounding box center [163, 270] width 61 height 8
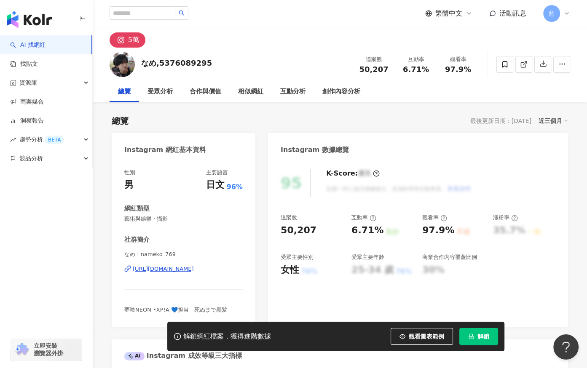
click at [194, 269] on div "[URL][DOMAIN_NAME]" at bounding box center [163, 270] width 61 height 8
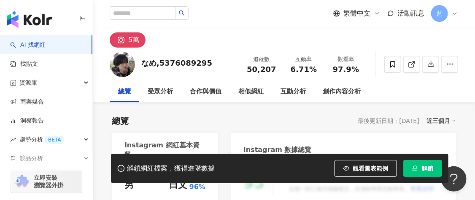
click at [447, 94] on div "總覽 受眾分析 合作與價值 相似網紅 互動分析 創作內容分析" at bounding box center [284, 91] width 348 height 21
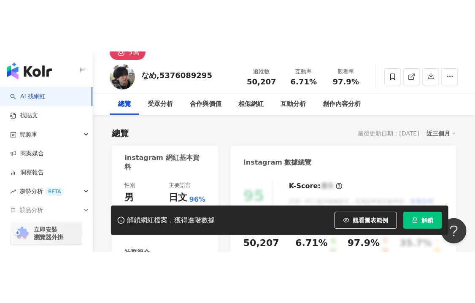
scroll to position [84, 0]
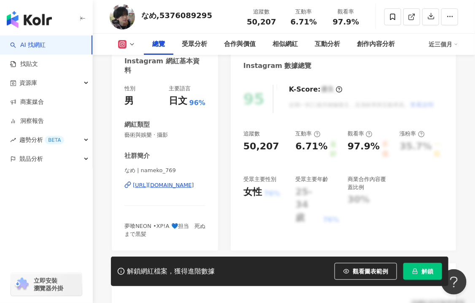
click at [164, 184] on div "https://www.instagram.com/nameko_769/" at bounding box center [163, 185] width 61 height 8
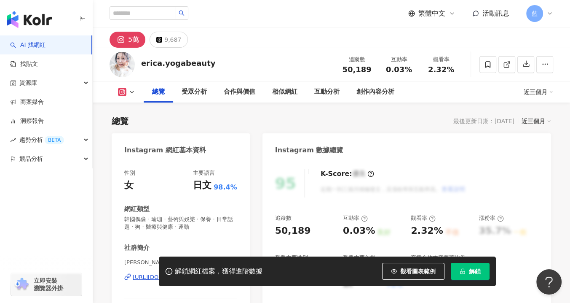
scroll to position [84, 0]
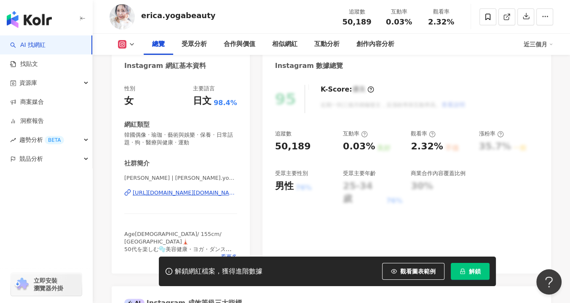
click at [219, 194] on div "https://www.instagram.com/erica.yogabeauty/" at bounding box center [185, 193] width 105 height 8
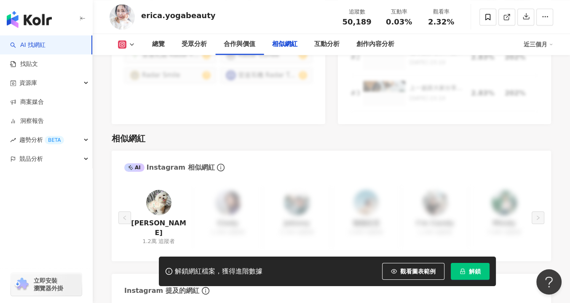
scroll to position [1391, 0]
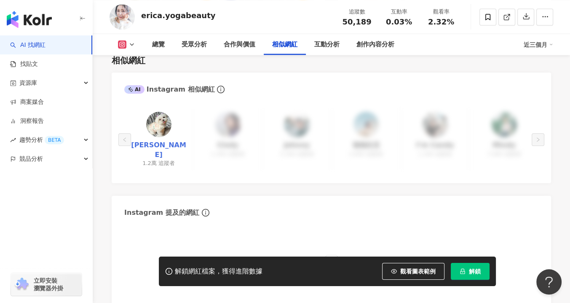
click at [160, 145] on link "mitsuyuki_hana" at bounding box center [158, 149] width 55 height 19
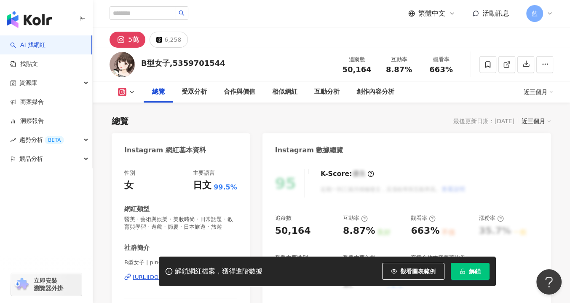
scroll to position [84, 0]
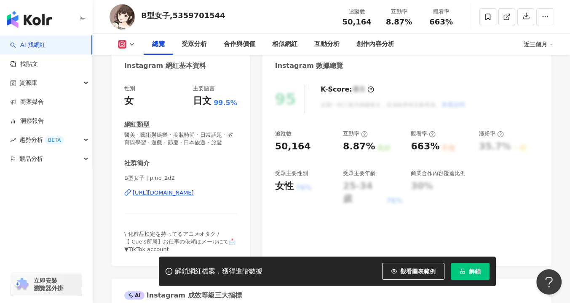
click at [194, 196] on div "[URL][DOMAIN_NAME]" at bounding box center [163, 193] width 61 height 8
drag, startPoint x: 120, startPoint y: 67, endPoint x: 240, endPoint y: 203, distance: 181.6
click at [240, 203] on div "Instagram 網紅基本資料 性別 女 主要語言 日文 99.5% 網紅類型 醫美 · 藝術與娛樂 · 美妝時尚 · 日常話題 · 教育與學習 · 遊戲 …" at bounding box center [181, 157] width 138 height 217
copy div "Instagram 網紅基本資料 性別 女 主要語言 日文 99.5% 網紅類型 醫美 · 藝術與娛樂 · 美妝時尚 · 日常話題 · 教育與學習 · 遊戲 …"
